Goal: Task Accomplishment & Management: Manage account settings

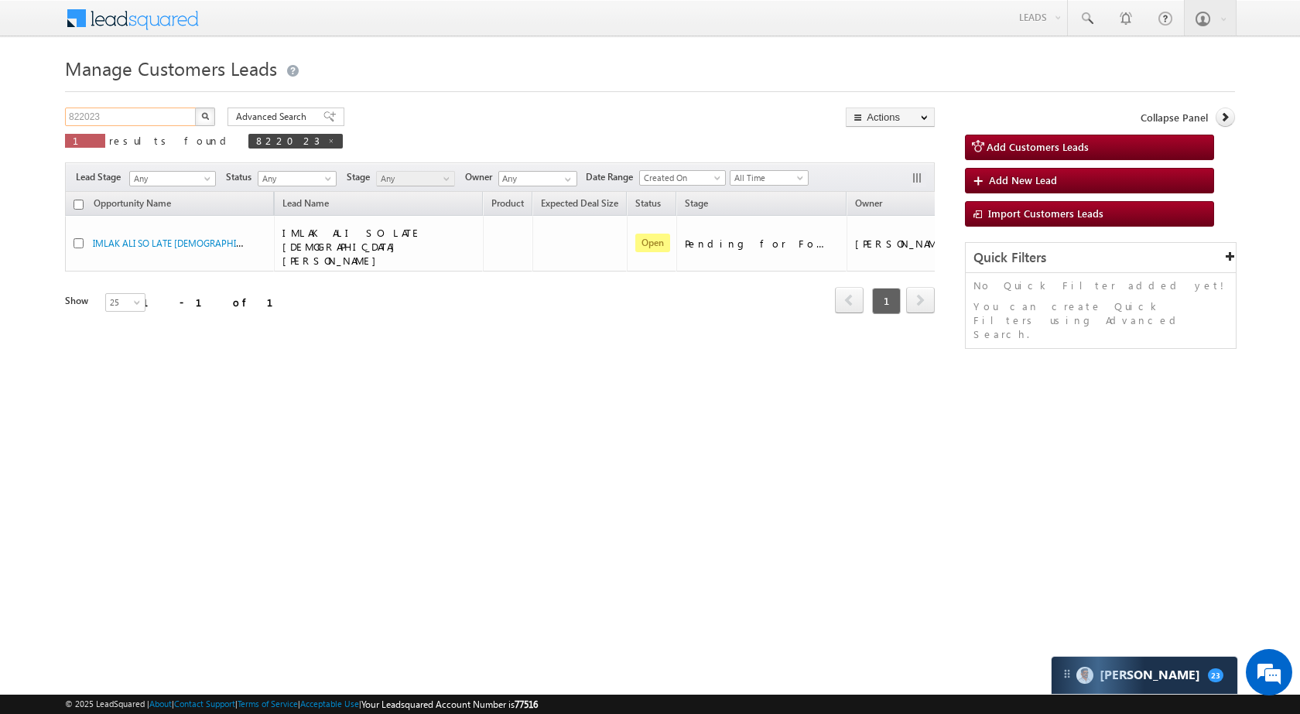
click at [168, 115] on input "822023" at bounding box center [131, 117] width 132 height 19
paste input "32069"
type input "832069"
click at [209, 118] on button "button" at bounding box center [205, 117] width 20 height 19
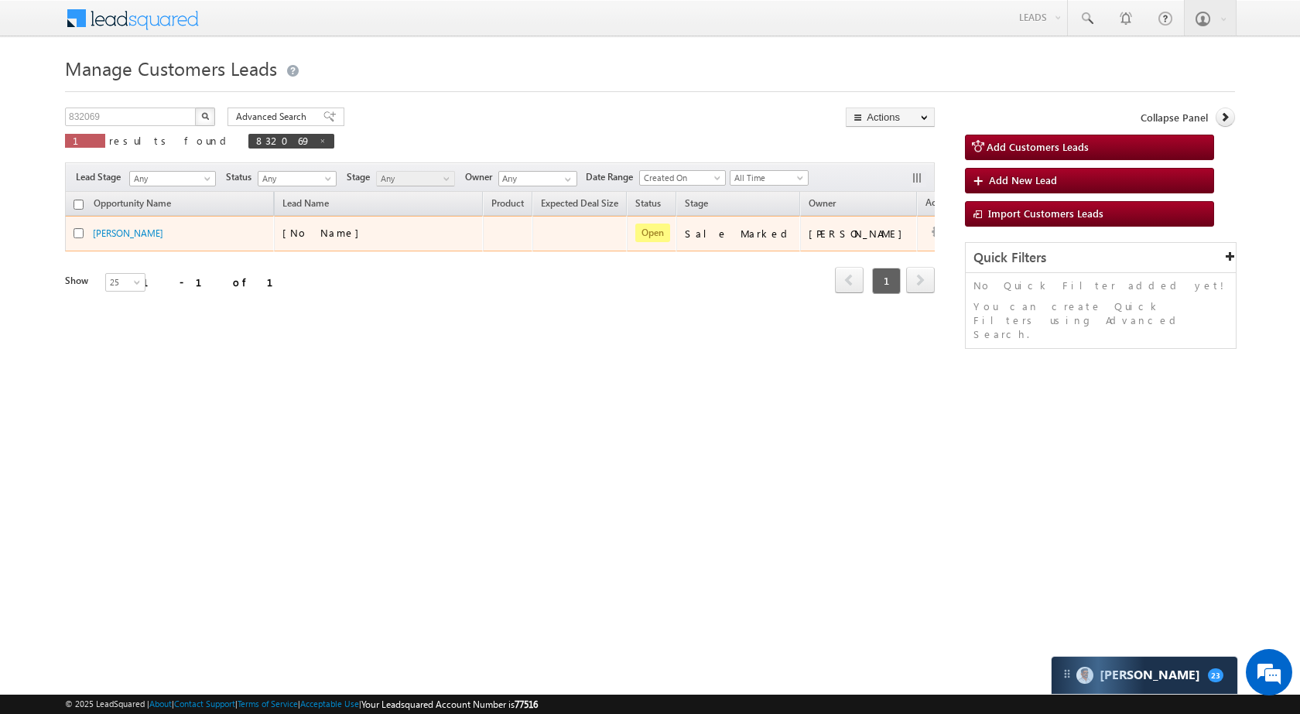
click at [917, 231] on td "Edit Change Owner Change Stage Add Activity Add Task Delete" at bounding box center [949, 234] width 64 height 36
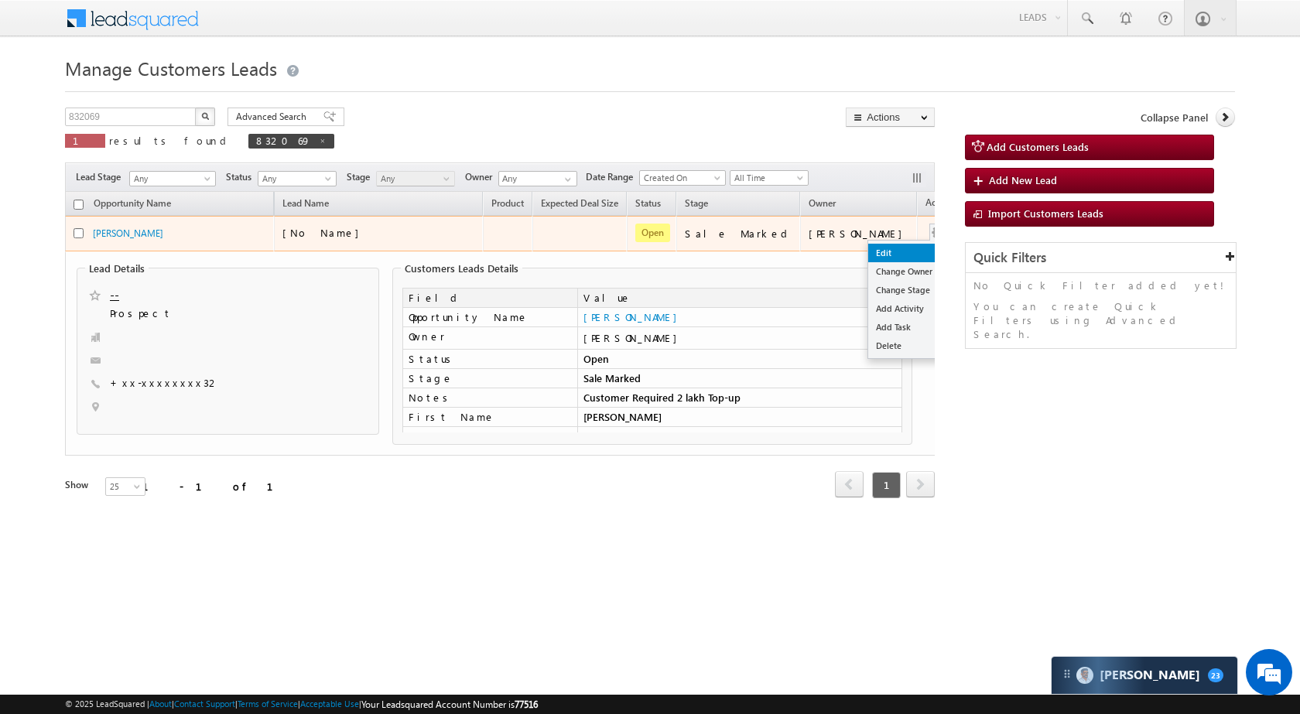
click at [868, 255] on link "Edit" at bounding box center [906, 253] width 77 height 19
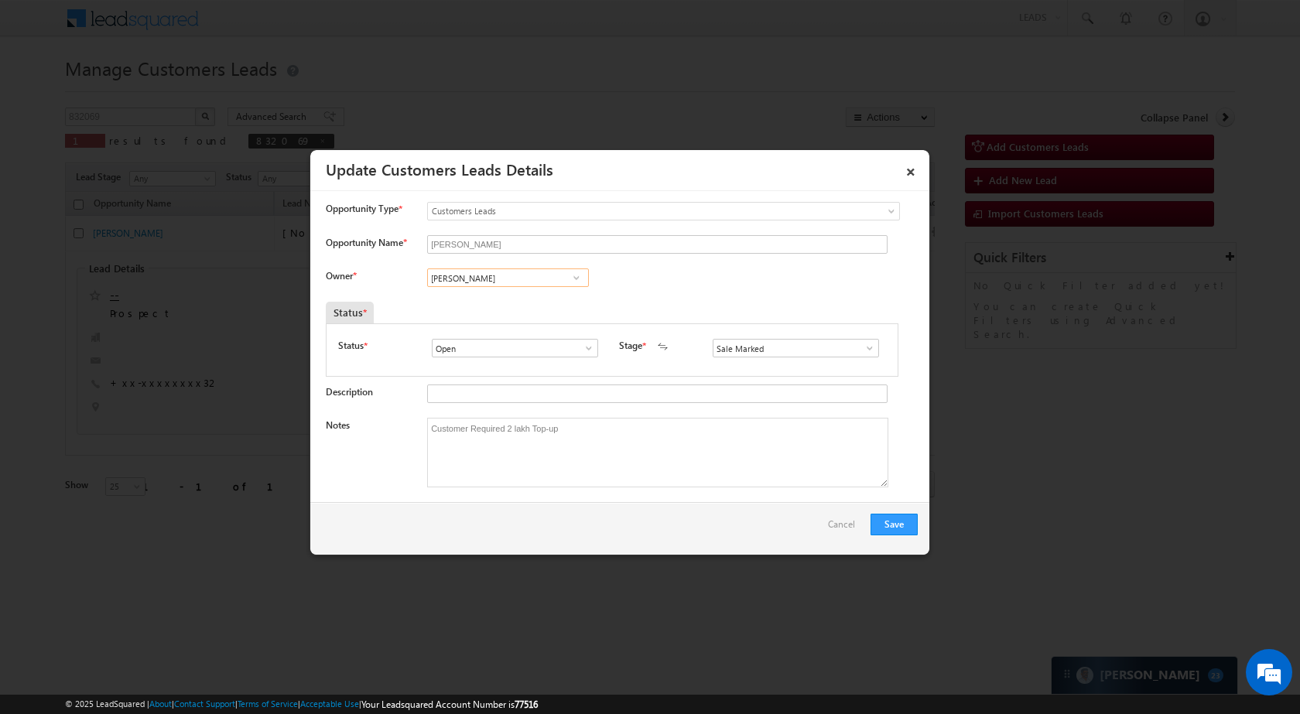
click at [508, 279] on input "[PERSON_NAME]" at bounding box center [508, 278] width 162 height 19
paste input "[PERSON_NAME]"
click at [495, 307] on span "[PERSON_NAME][EMAIL_ADDRESS][PERSON_NAME][DOMAIN_NAME]" at bounding box center [502, 309] width 139 height 12
type input "[PERSON_NAME]"
click at [905, 517] on button "Save" at bounding box center [894, 525] width 47 height 22
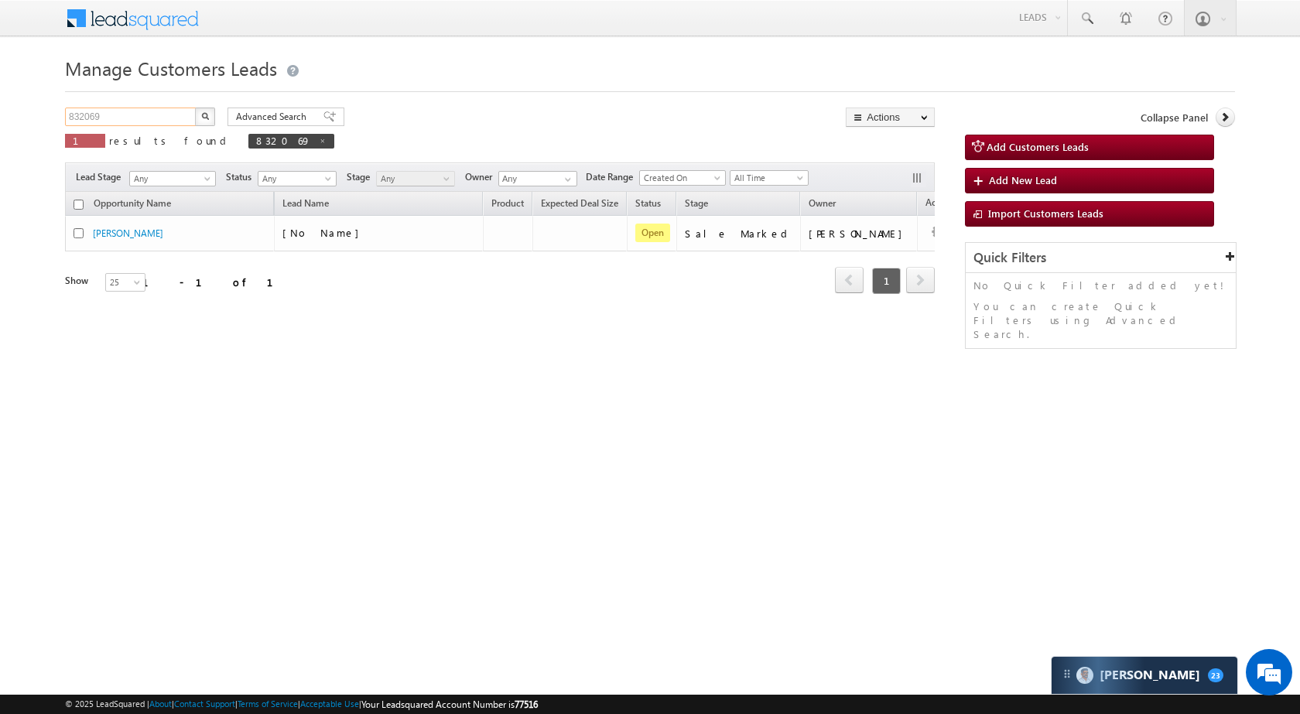
click at [152, 114] on input "832069" at bounding box center [131, 117] width 132 height 19
paste input "91738"
type input "891738"
click at [196, 118] on button "button" at bounding box center [205, 117] width 20 height 19
